Goal: Check status: Check status

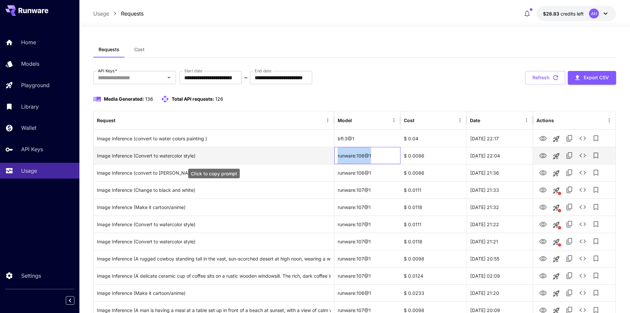
drag, startPoint x: 380, startPoint y: 155, endPoint x: 307, endPoint y: 153, distance: 72.8
click at [307, 153] on div "Image Inference (Convert to watercolor style) runware:106@1 $ 0.0086 26 Sep, 20…" at bounding box center [355, 155] width 522 height 17
copy div "runware:106@1"
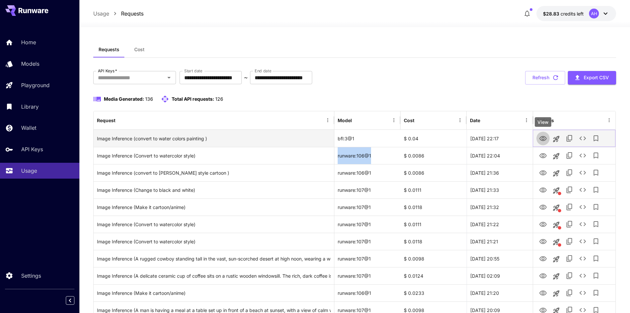
click at [544, 140] on icon "View" at bounding box center [543, 139] width 8 height 8
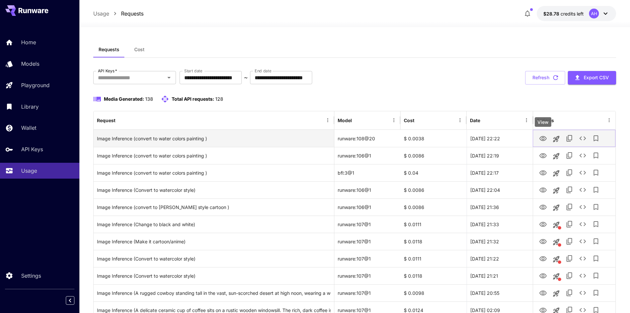
click at [542, 140] on icon "View" at bounding box center [543, 139] width 8 height 8
drag, startPoint x: 357, startPoint y: 139, endPoint x: 379, endPoint y: 139, distance: 21.8
click at [379, 139] on div "runware:108@20" at bounding box center [367, 138] width 66 height 17
copy div "108@20"
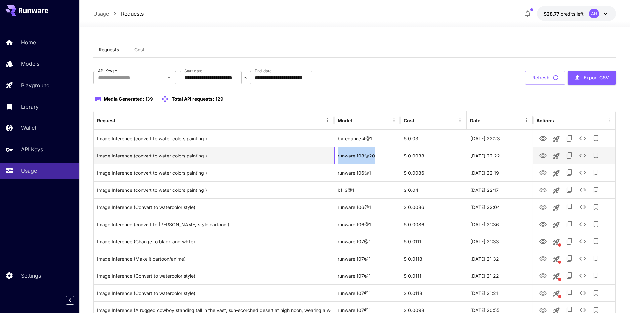
drag, startPoint x: 379, startPoint y: 157, endPoint x: 336, endPoint y: 156, distance: 43.7
click at [336, 156] on div "runware:108@20" at bounding box center [367, 155] width 66 height 17
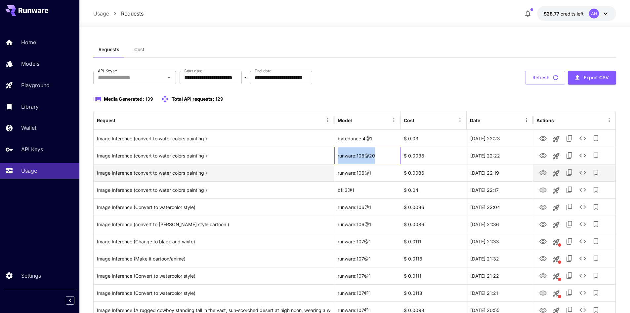
copy div "runware:108@20"
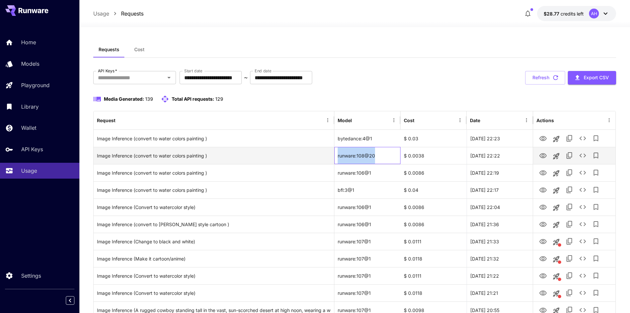
copy div "runware:108@20"
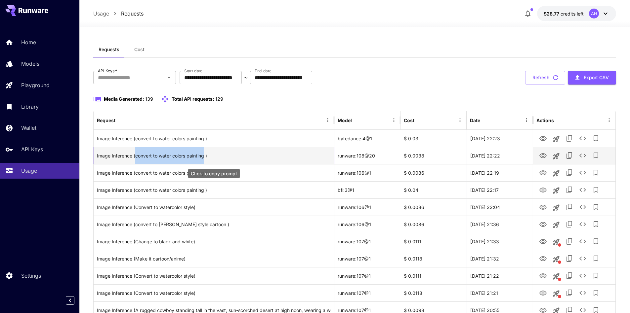
drag, startPoint x: 136, startPoint y: 158, endPoint x: 205, endPoint y: 158, distance: 69.4
click at [205, 158] on div "Image Inference (convert to water colors painting )" at bounding box center [214, 155] width 234 height 17
copy div "convert to water colors painting"
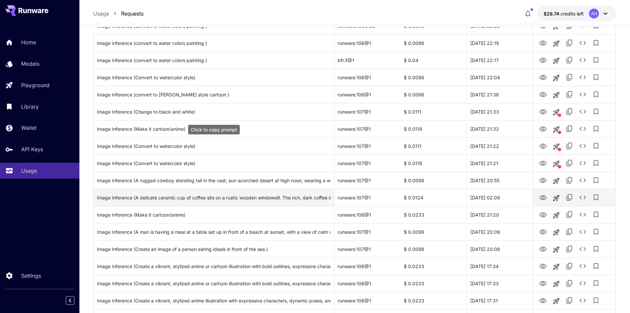
scroll to position [165, 0]
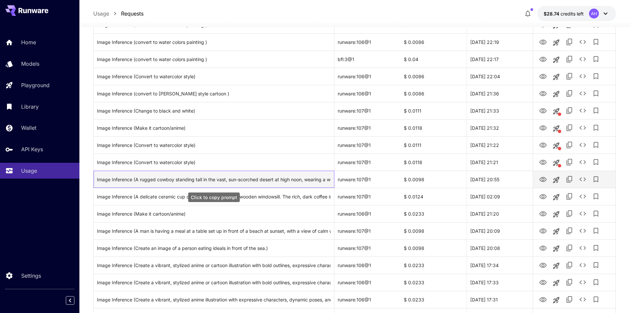
click at [327, 181] on div "Image Inference (A rugged cowboy standing tall in the vast, sun-scorched desert…" at bounding box center [214, 179] width 234 height 17
